Goal: Book appointment/travel/reservation

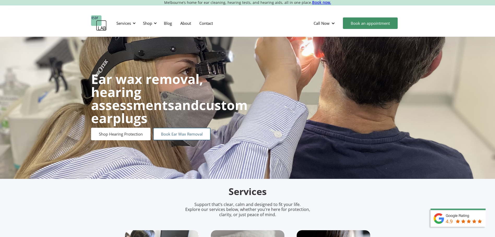
click at [193, 131] on link "Book Ear Wax Removal" at bounding box center [181, 134] width 57 height 13
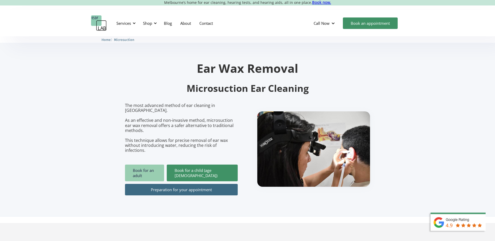
click at [134, 165] on link "Book for an adult" at bounding box center [144, 173] width 39 height 17
click at [131, 23] on div "Services" at bounding box center [125, 23] width 24 height 16
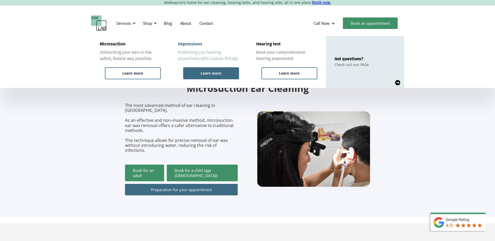
click at [200, 75] on div "Learn more" at bounding box center [211, 73] width 56 height 12
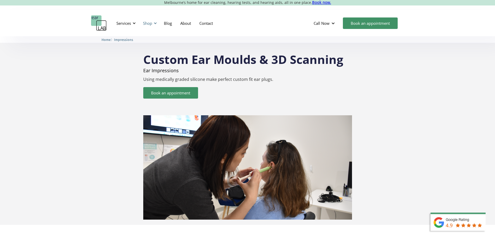
click at [154, 23] on div at bounding box center [155, 23] width 4 height 4
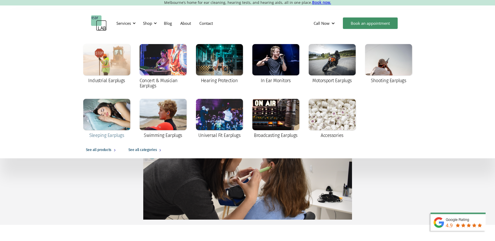
click at [106, 115] on div at bounding box center [106, 114] width 47 height 31
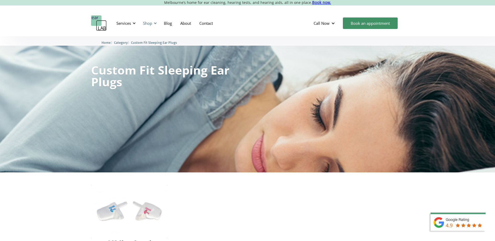
click at [150, 24] on div "Shop" at bounding box center [147, 23] width 9 height 5
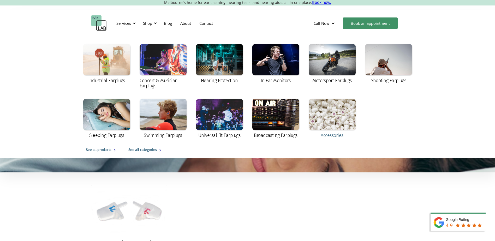
click at [340, 121] on div at bounding box center [332, 114] width 47 height 31
